Goal: Task Accomplishment & Management: Manage account settings

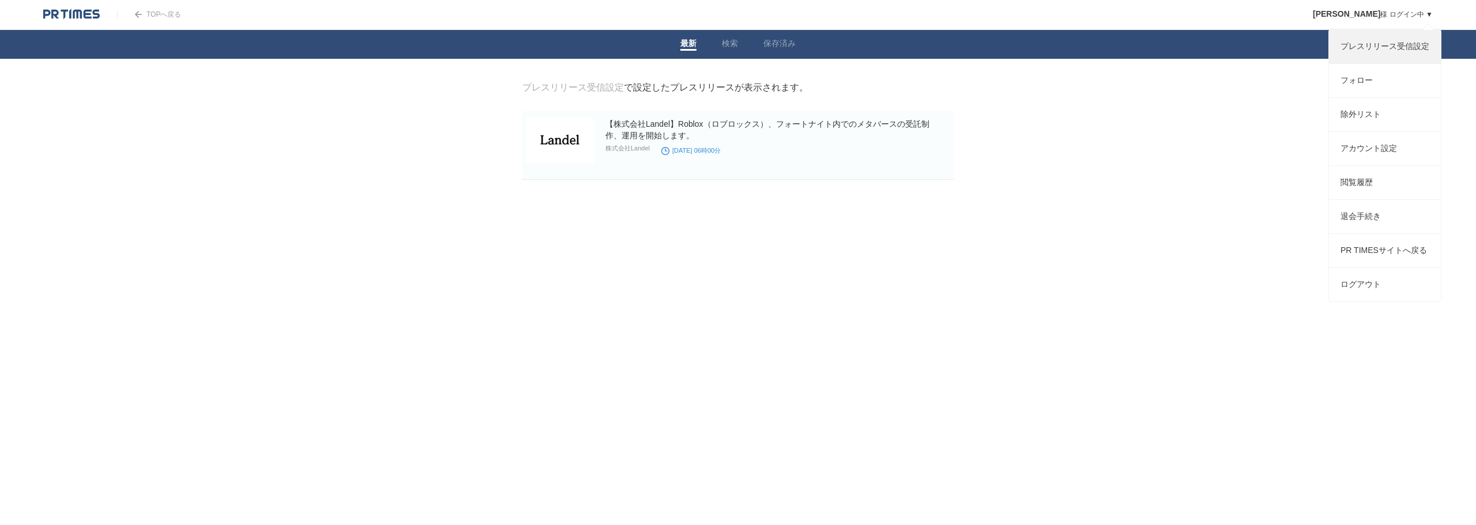
click at [1392, 47] on link "プレスリリース受信設定" at bounding box center [1385, 46] width 112 height 33
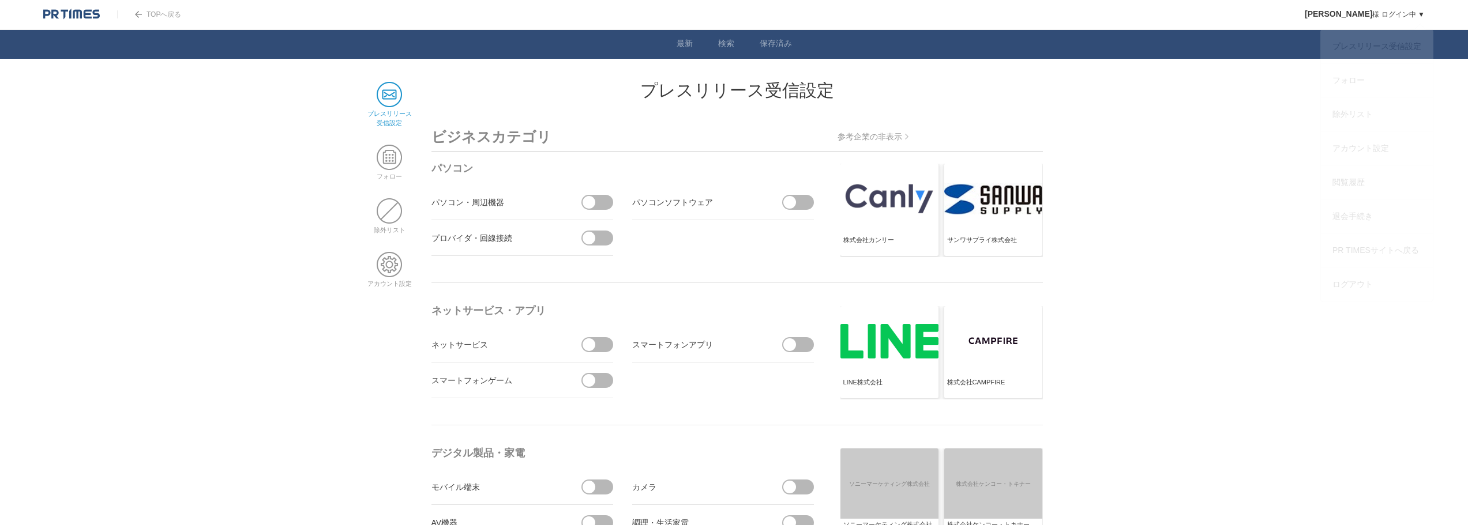
click at [1412, 17] on link "河野 英資 様 ログイン中 ▼" at bounding box center [1365, 14] width 120 height 8
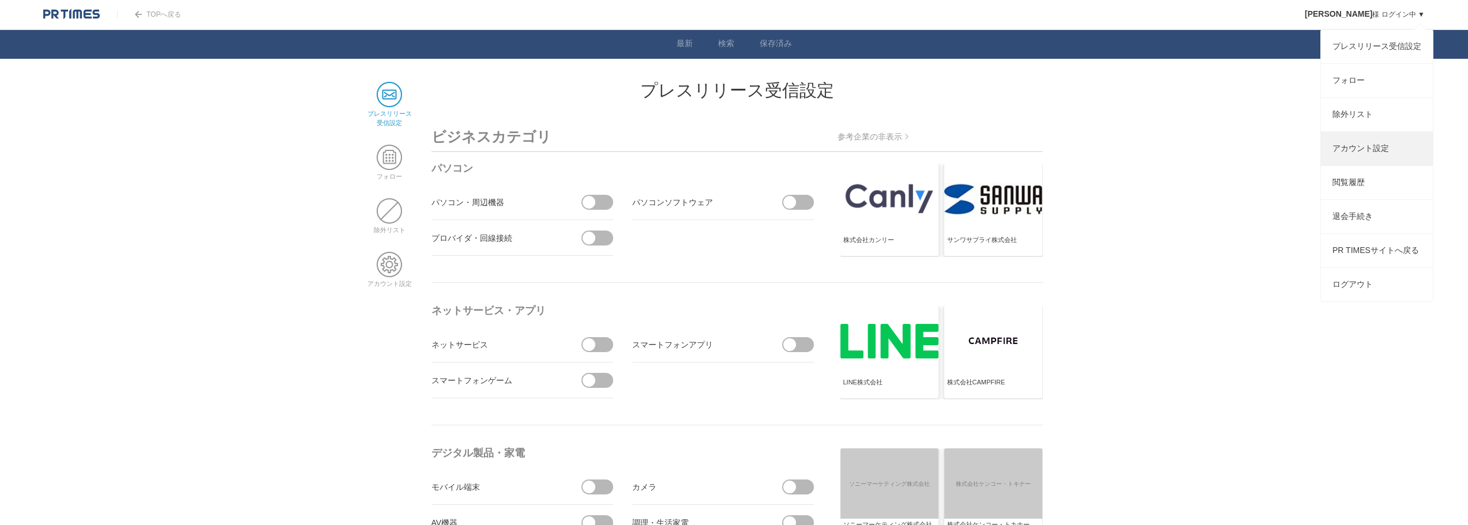
click at [1390, 163] on link "アカウント設定" at bounding box center [1377, 148] width 112 height 33
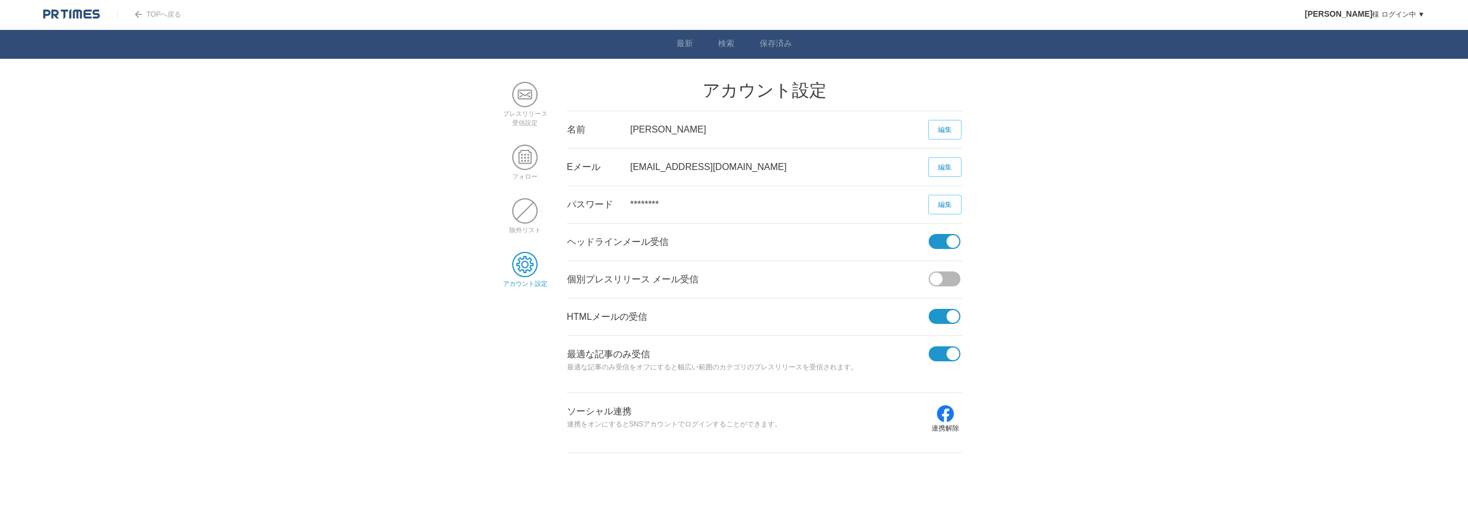
click at [938, 243] on span at bounding box center [941, 241] width 24 height 15
click at [0, 0] on input "checkbox" at bounding box center [0, 0] width 0 height 0
click at [938, 319] on span at bounding box center [941, 316] width 24 height 15
click at [0, 0] on input "checkbox" at bounding box center [0, 0] width 0 height 0
click at [942, 351] on span at bounding box center [941, 354] width 24 height 15
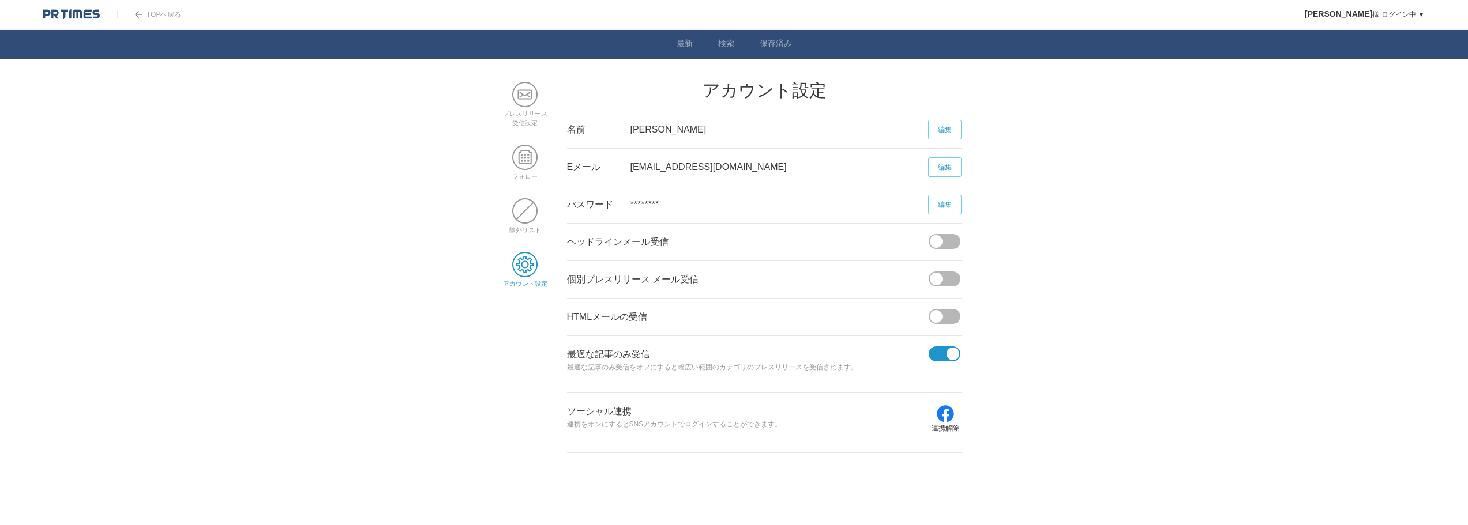
click at [0, 0] on input "checkbox" at bounding box center [0, 0] width 0 height 0
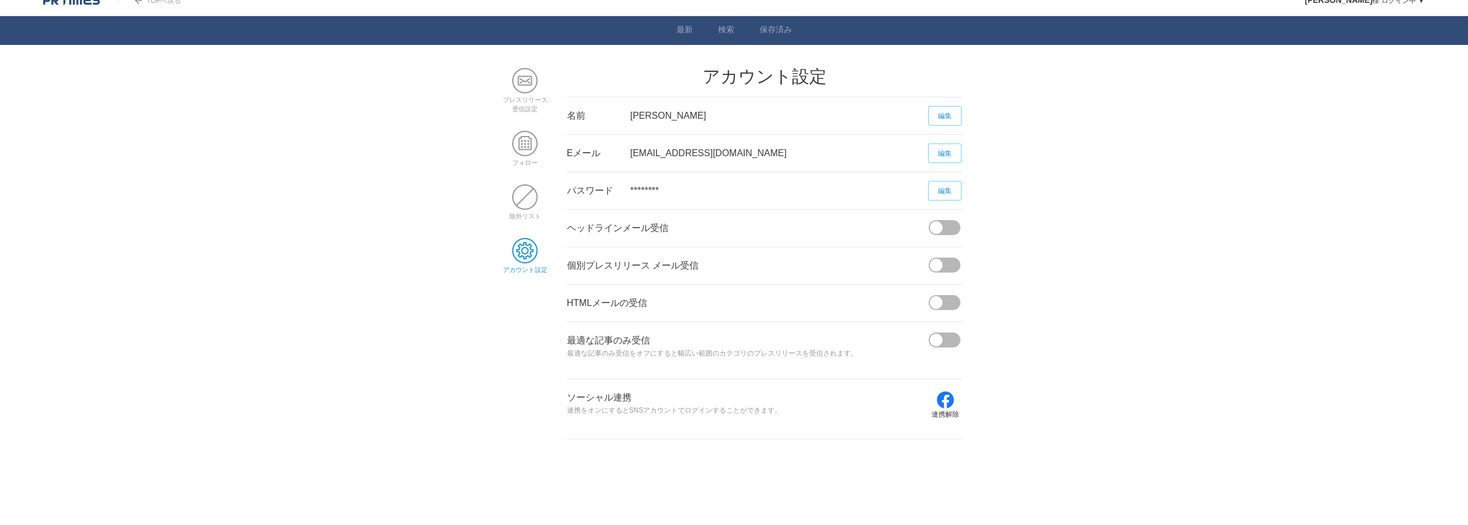
scroll to position [14, 0]
click at [533, 192] on span at bounding box center [524, 196] width 25 height 25
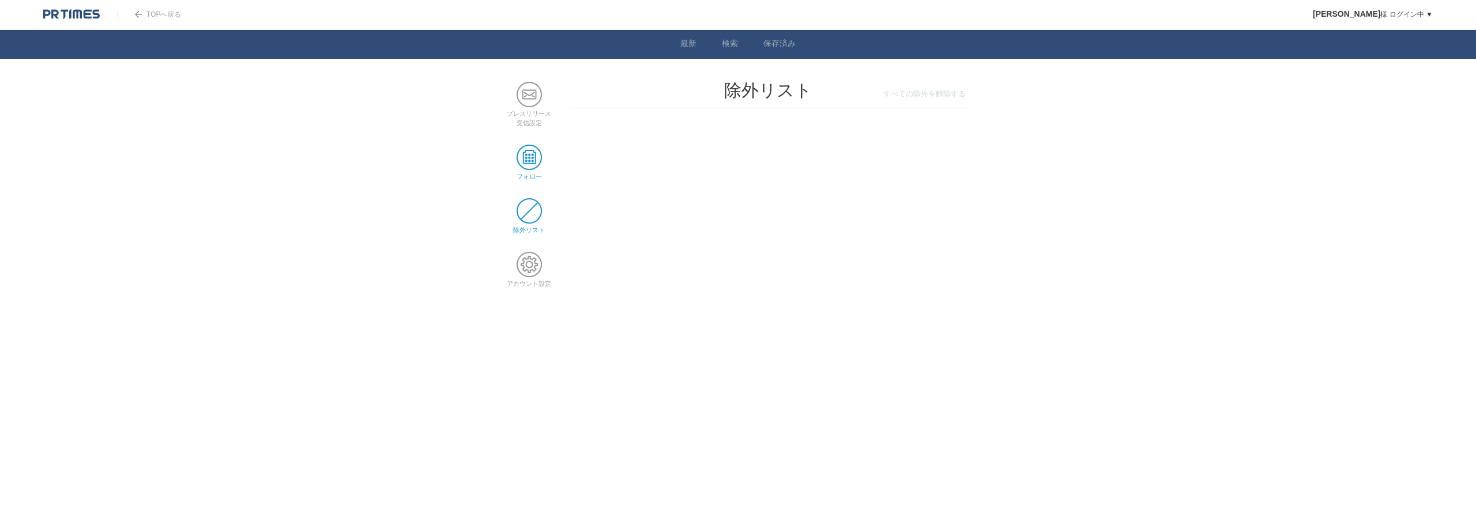
click at [531, 160] on span at bounding box center [529, 157] width 25 height 25
click at [539, 106] on span at bounding box center [529, 94] width 25 height 25
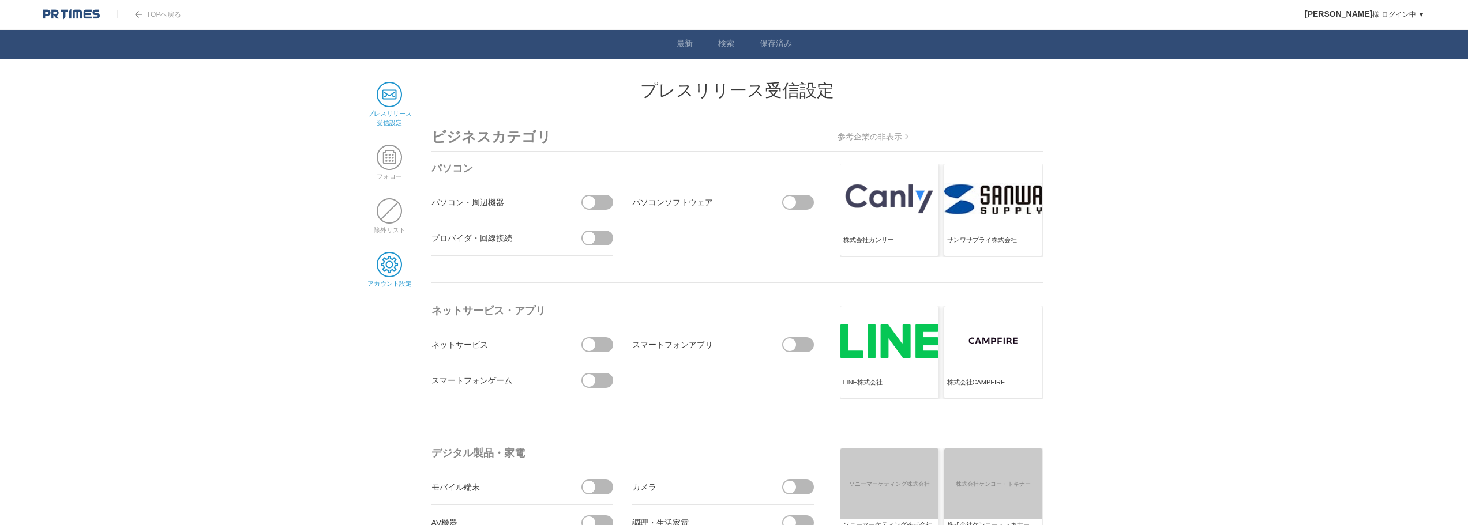
click at [389, 266] on span at bounding box center [389, 264] width 25 height 25
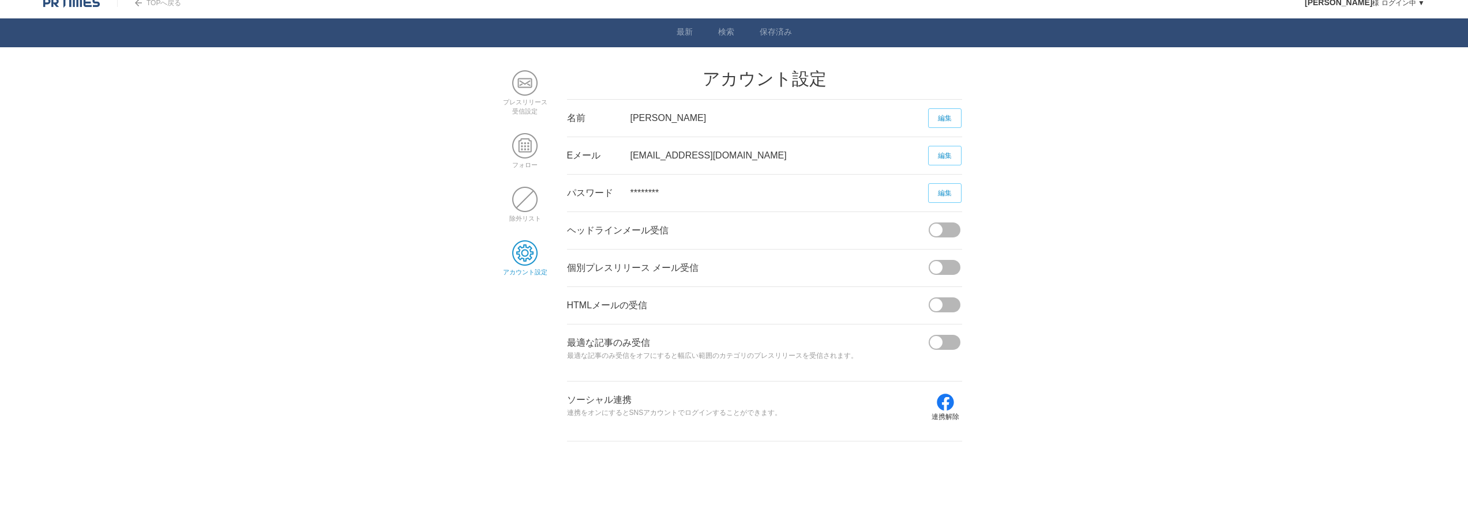
scroll to position [14, 0]
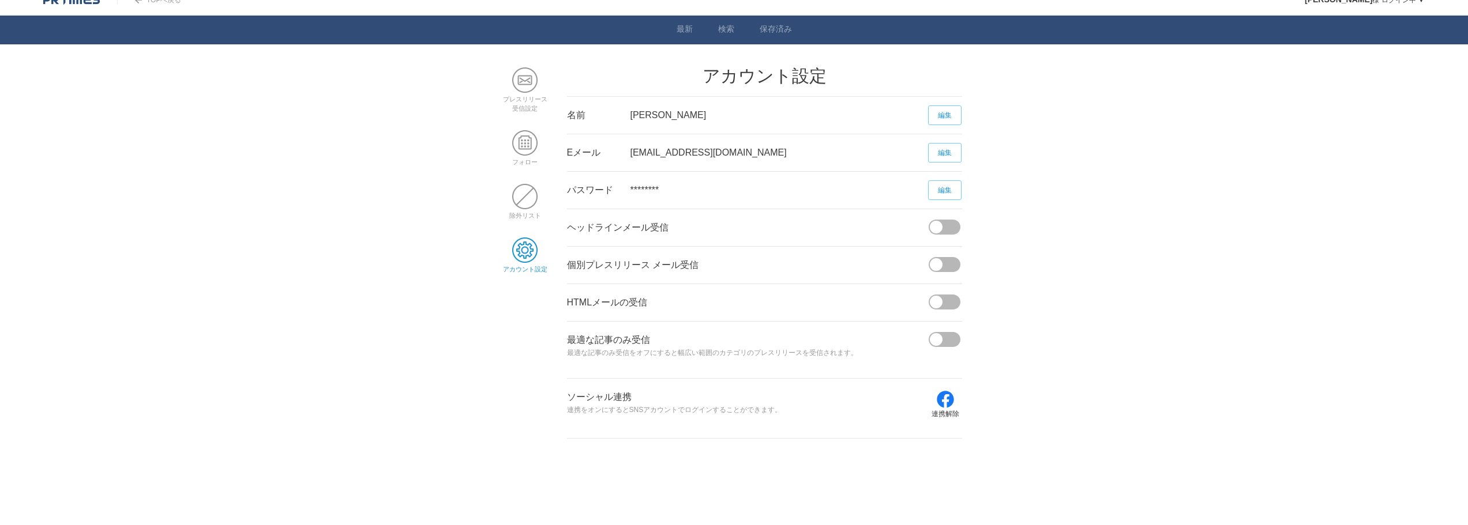
click at [1154, 110] on body "TOPへ戻る [PERSON_NAME] ログイン中 ▼ プレスリリース受信設定 フォロー 除外リスト アカウント設定 閲覧履歴 退会手続き PR TIMES…" at bounding box center [734, 212] width 1468 height 453
